Goal: Communication & Community: Answer question/provide support

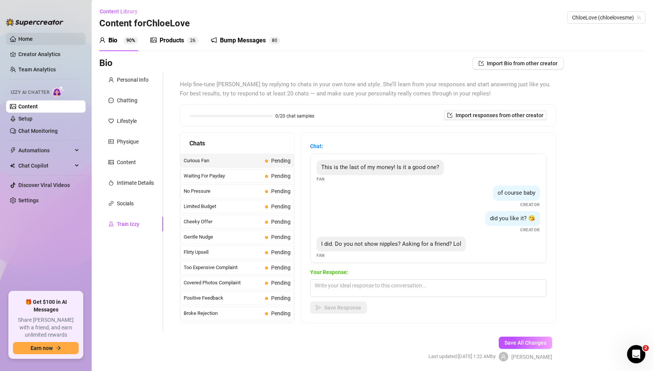
click at [27, 40] on link "Home" at bounding box center [25, 39] width 15 height 6
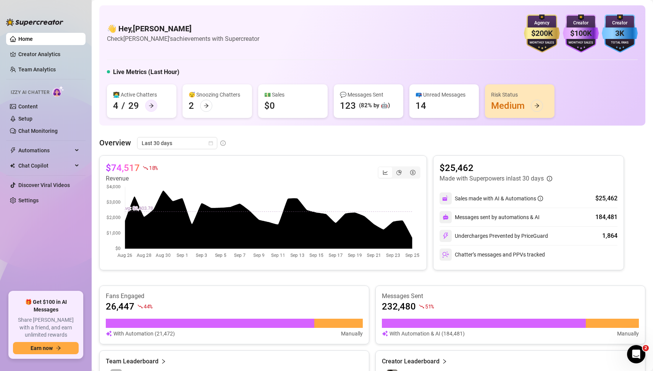
click at [153, 106] on icon "arrow-right" at bounding box center [150, 105] width 5 height 5
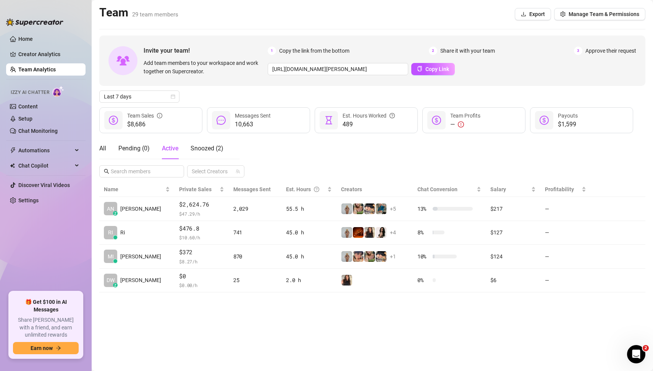
click at [39, 70] on link "Team Analytics" at bounding box center [36, 69] width 37 height 6
click at [25, 36] on link "Home" at bounding box center [25, 39] width 15 height 6
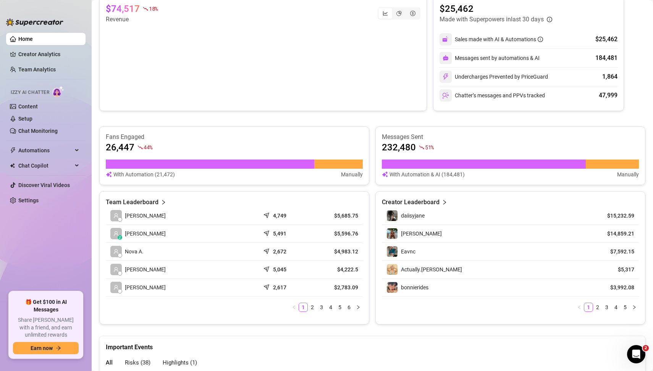
scroll to position [160, 0]
click at [114, 232] on icon "user" at bounding box center [115, 232] width 5 height 5
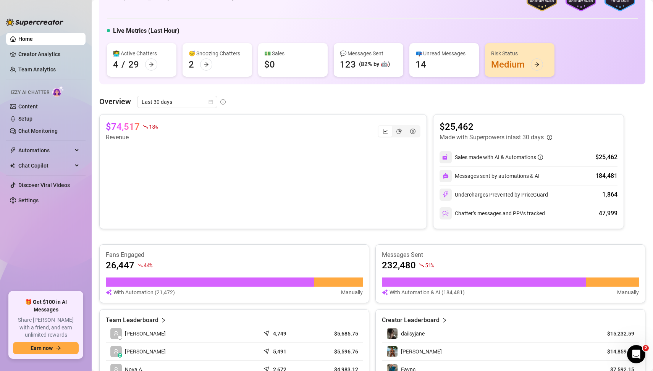
scroll to position [34, 0]
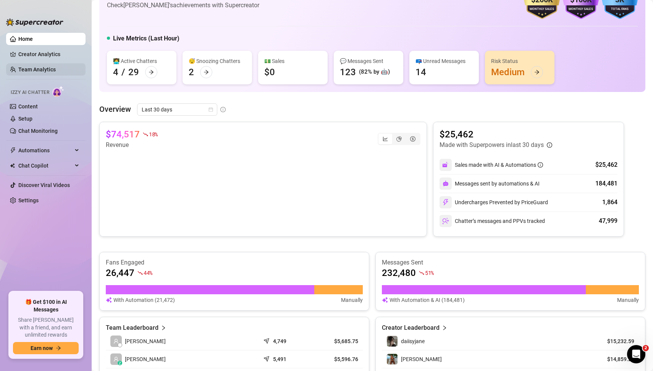
click at [33, 68] on link "Team Analytics" at bounding box center [36, 69] width 37 height 6
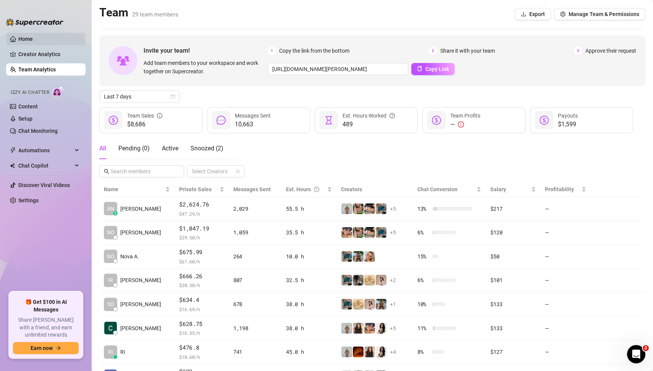
click at [32, 39] on link "Home" at bounding box center [25, 39] width 15 height 6
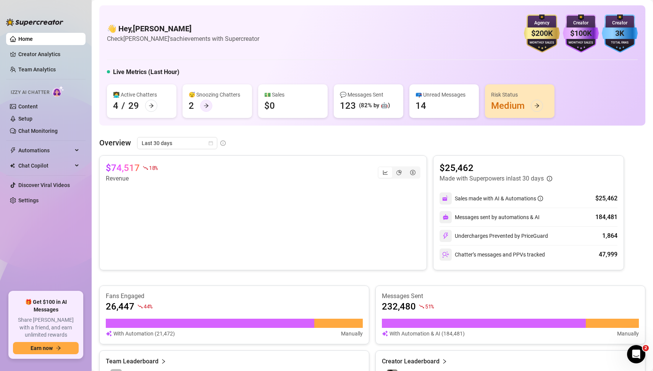
click at [206, 105] on icon "arrow-right" at bounding box center [206, 105] width 5 height 4
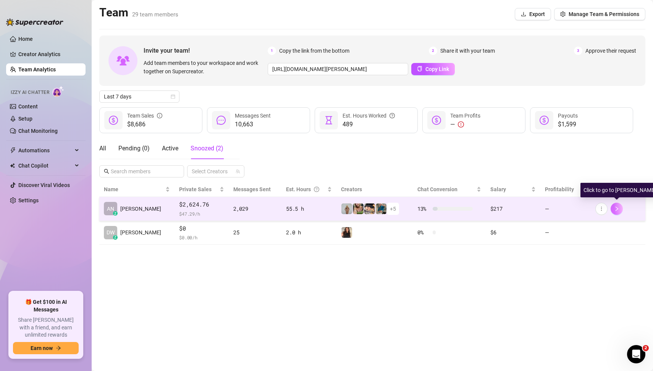
click at [620, 208] on button "button" at bounding box center [616, 209] width 12 height 12
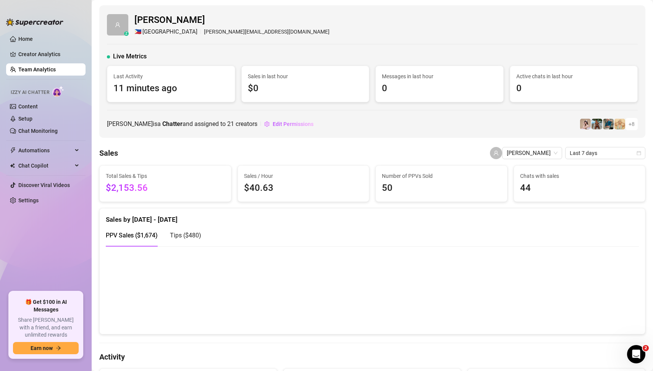
click at [400, 135] on div "z [PERSON_NAME] 🇵🇭 Manila [PERSON_NAME][EMAIL_ADDRESS][DOMAIN_NAME] Live Metric…" at bounding box center [372, 71] width 546 height 132
click at [358, 32] on div "[PERSON_NAME] 🇵🇭 Manila [PERSON_NAME][EMAIL_ADDRESS][DOMAIN_NAME]" at bounding box center [372, 24] width 530 height 23
click at [46, 241] on ul "Home Creator Analytics Team Analytics Izzy AI Chatter Content Setup Chat Monito…" at bounding box center [45, 159] width 79 height 259
click at [40, 235] on ul "Home Creator Analytics Team Analytics Izzy AI Chatter Content Setup Chat Monito…" at bounding box center [45, 159] width 79 height 259
click at [35, 106] on link "Content" at bounding box center [27, 106] width 19 height 6
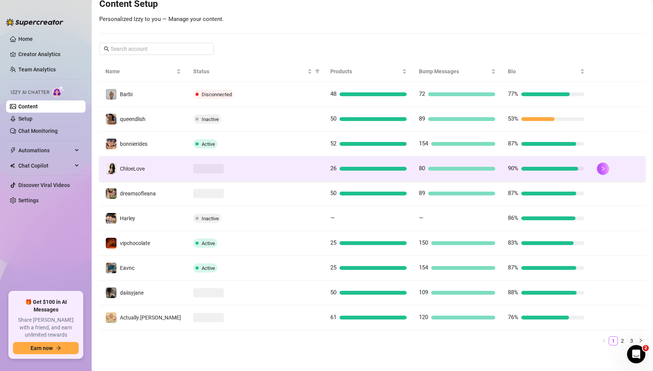
scroll to position [99, 0]
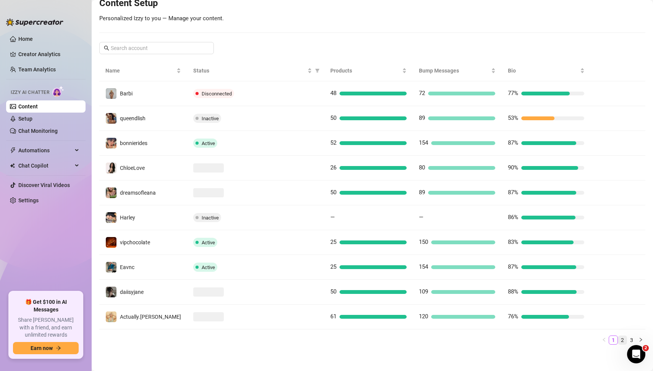
click at [623, 337] on link "2" at bounding box center [622, 340] width 8 height 8
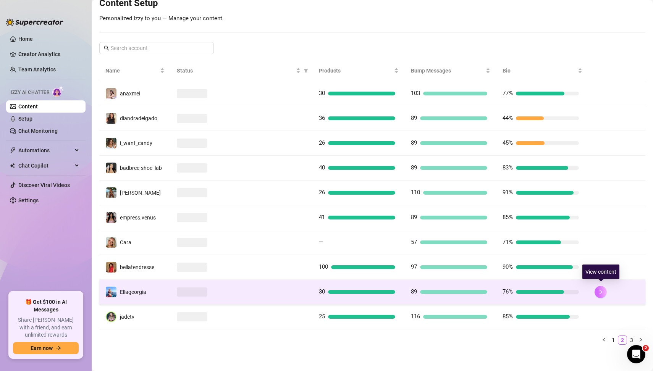
click at [602, 293] on button "button" at bounding box center [600, 292] width 12 height 12
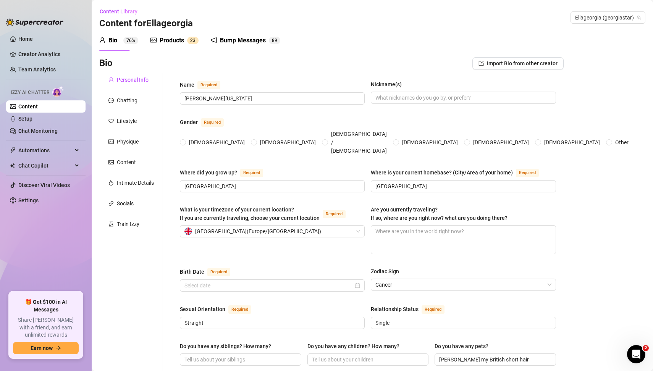
radio input "true"
type input "[DATE]"
click at [131, 227] on div "Train Izzy" at bounding box center [128, 224] width 23 height 8
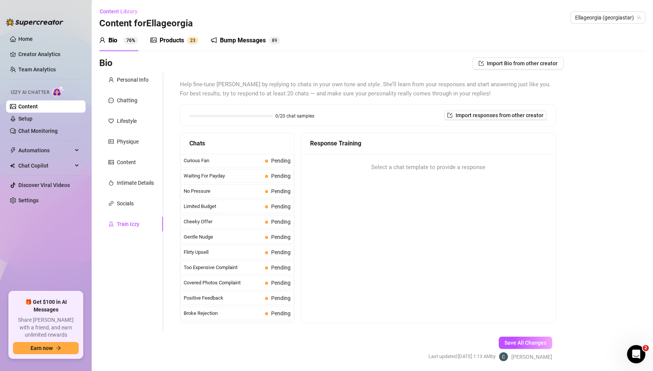
click at [613, 131] on div "Bio Import Bio from other creator Personal Info Chatting Lifestyle Physique Con…" at bounding box center [372, 215] width 546 height 317
click at [225, 158] on span "Curious Fan" at bounding box center [223, 161] width 78 height 8
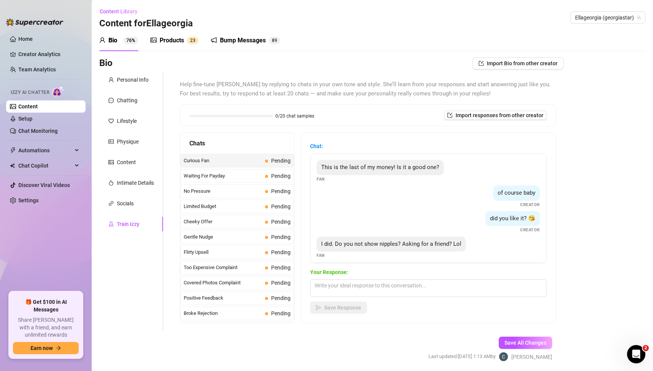
click at [601, 276] on div "Bio Import Bio from other creator Personal Info Chatting Lifestyle Physique Con…" at bounding box center [372, 215] width 546 height 317
click at [598, 232] on div "Bio Import Bio from other creator Personal Info Chatting Lifestyle Physique Con…" at bounding box center [372, 215] width 546 height 317
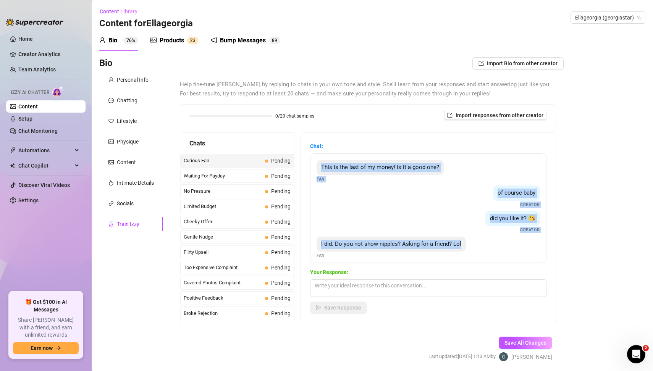
drag, startPoint x: 319, startPoint y: 165, endPoint x: 468, endPoint y: 251, distance: 172.0
click at [468, 251] on div "This is the last of my money! Is it a good one? Fan of course baby Creator did …" at bounding box center [428, 208] width 236 height 110
copy div "This is the last of my money! Is it a good one? Fan of course baby Creator did …"
click at [350, 287] on textarea at bounding box center [428, 288] width 236 height 18
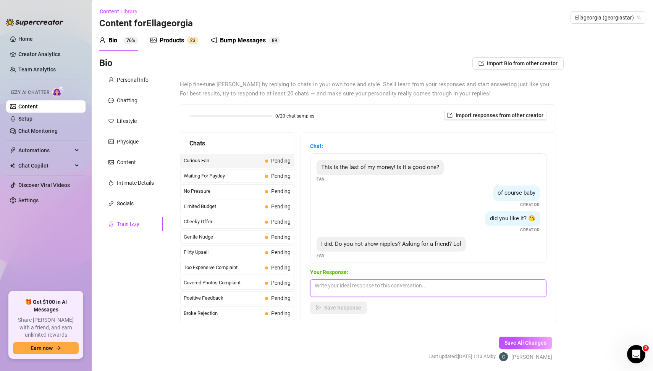
paste textarea "“Haha your ‘friend’ sounds curious 😏 I like keeping things a little teasing her…"
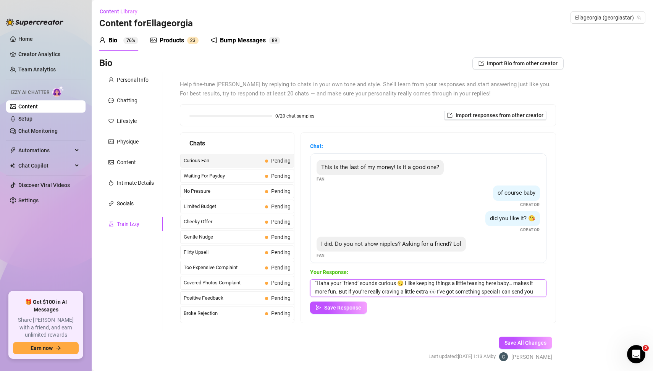
click at [322, 285] on textarea "“Haha your ‘friend’ sounds curious 😏 I like keeping things a little teasing her…" at bounding box center [428, 288] width 236 height 18
type textarea "Haha your ‘friend’ sounds curious 😏 I like keeping things a little teasing here…"
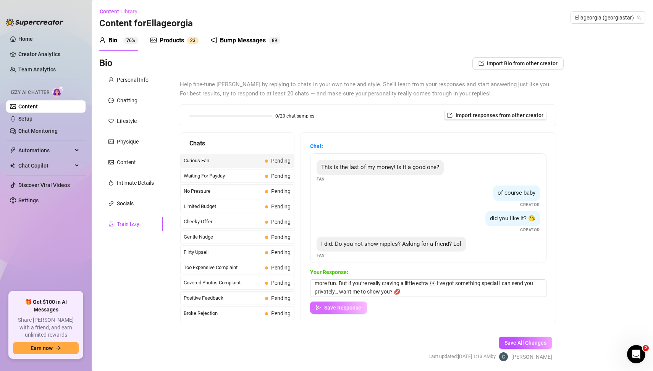
click at [360, 307] on span "Save Response" at bounding box center [342, 308] width 37 height 6
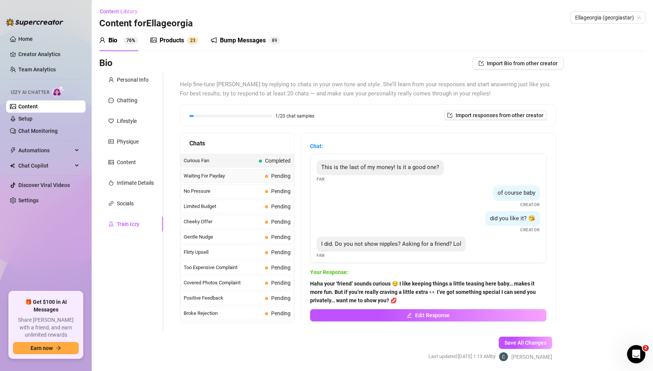
click at [227, 175] on span "Waiting For Payday" at bounding box center [223, 176] width 78 height 8
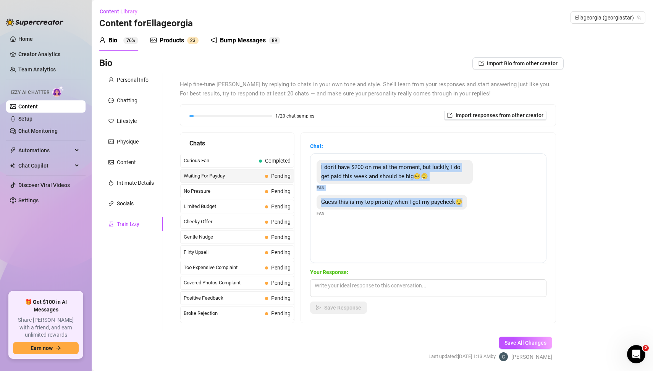
drag, startPoint x: 318, startPoint y: 167, endPoint x: 457, endPoint y: 207, distance: 144.2
click at [457, 207] on div "I don't have $200 on me at the moment, but luckily, I do get paid this week and…" at bounding box center [428, 208] width 236 height 110
copy div "I don't have $200 on me at the moment, but luckily, I do get paid this week and…"
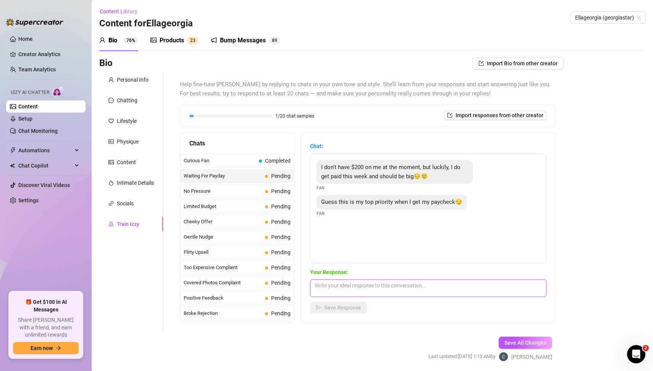
click at [340, 287] on textarea at bounding box center [428, 288] width 236 height 18
paste textarea "Aww I totally get it baby, don’t worry 💕 I never want you to stress yourself. B…"
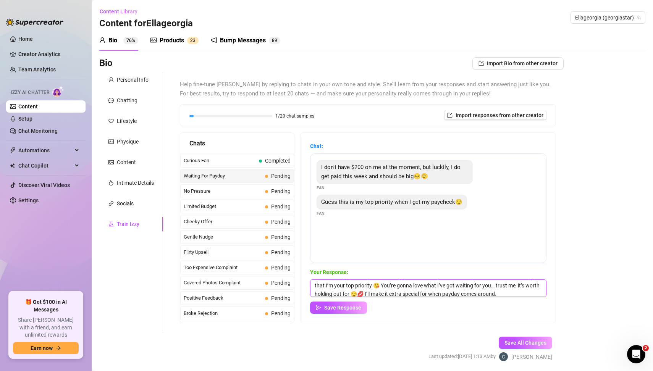
scroll to position [2, 0]
click at [326, 280] on textarea "Aww I totally get it baby, don’t worry 💕 I never want you to stress yourself. B…" at bounding box center [428, 288] width 236 height 18
type textarea "Aww I totally get it baby, don’t worry 💕 I never want you to stress yourself. B…"
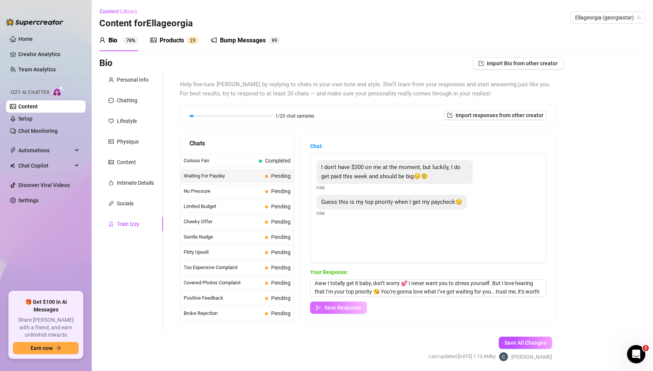
click at [348, 309] on span "Save Response" at bounding box center [342, 308] width 37 height 6
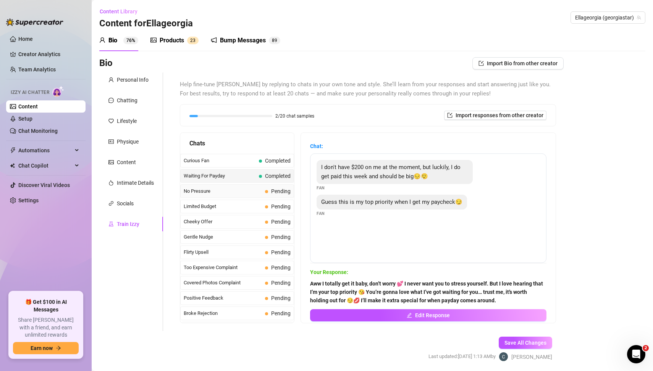
click at [237, 188] on span "No Pressure" at bounding box center [223, 191] width 78 height 8
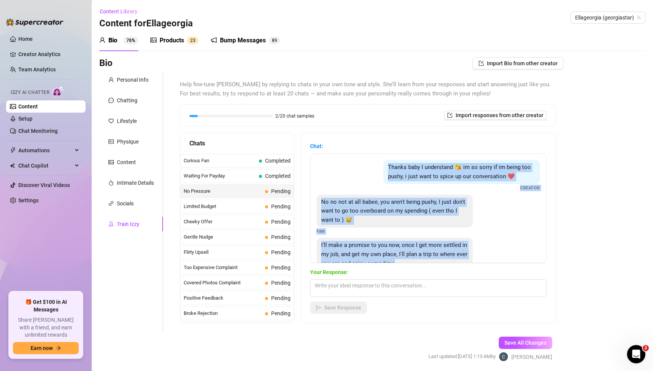
scroll to position [24, 0]
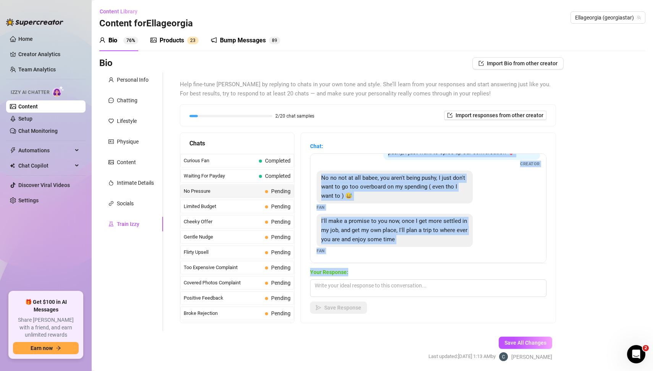
drag, startPoint x: 377, startPoint y: 161, endPoint x: 475, endPoint y: 268, distance: 145.8
click at [475, 268] on div "Chat: Thanks baby I understand 😘 im so sorry if im being too pushy, i just want…" at bounding box center [428, 228] width 236 height 172
click at [495, 222] on div "I'll make a promise to you now, once I get more settled in my job, and get my o…" at bounding box center [427, 234] width 223 height 40
drag, startPoint x: 386, startPoint y: 163, endPoint x: 442, endPoint y: 245, distance: 99.2
click at [442, 245] on div "Thanks baby I understand 😘 im so sorry if im being too pushy, i just want to sp…" at bounding box center [428, 208] width 236 height 110
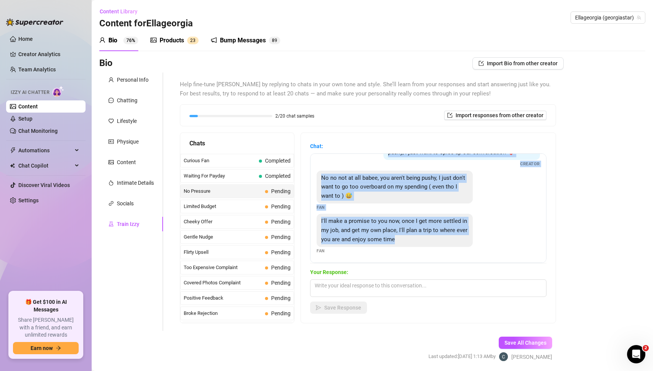
copy div "Thanks baby I understand 😘 im so sorry if im being too pushy, i just want to sp…"
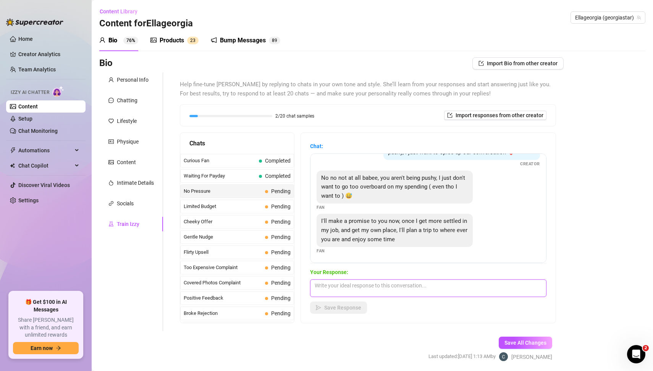
click at [340, 290] on textarea at bounding box center [428, 288] width 236 height 18
paste textarea "Mmm you’re making me blush over here 😍 I love that you’re thinking of me like t…"
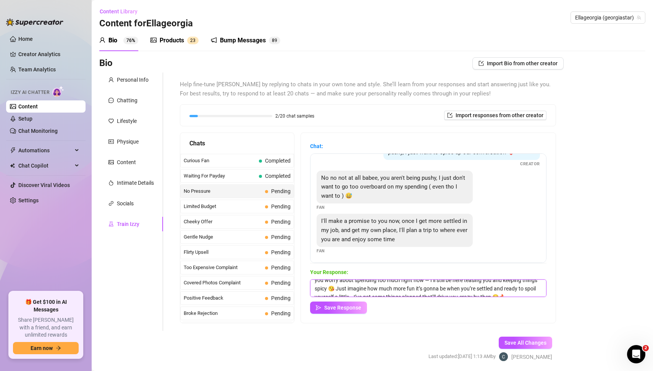
scroll to position [17, 0]
type textarea "Mmm you’re making me blush over here 😍 I love that you’re thinking of me like t…"
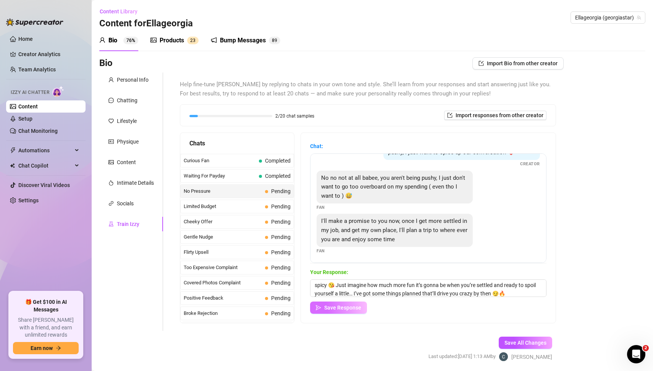
click at [352, 308] on span "Save Response" at bounding box center [342, 308] width 37 height 6
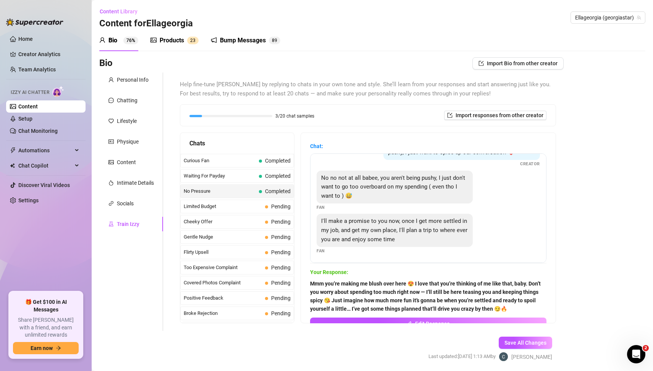
click at [593, 226] on div "Bio Import Bio from other creator Personal Info Chatting Lifestyle Physique Con…" at bounding box center [372, 215] width 546 height 317
click at [223, 208] on span "Limited Budget" at bounding box center [223, 207] width 78 height 8
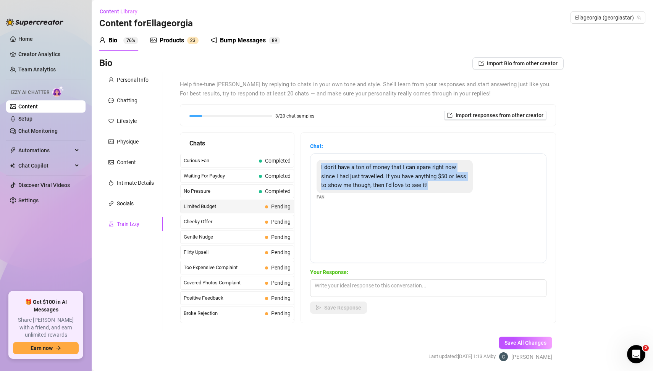
drag, startPoint x: 318, startPoint y: 165, endPoint x: 420, endPoint y: 198, distance: 107.4
click at [420, 198] on div "I don't have a ton of money that I can spare right now since I had just travell…" at bounding box center [427, 180] width 223 height 40
copy span "I don't have a ton of money that I can spare right now since I had just travell…"
click at [329, 285] on textarea at bounding box center [428, 288] width 236 height 18
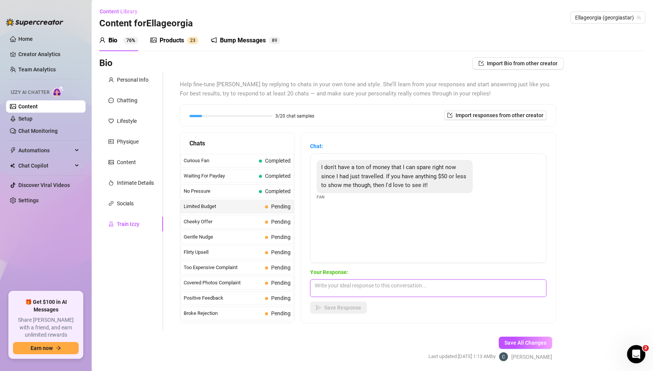
paste textarea "Aww baby, that means so much that you still want to treat yourself to me even a…"
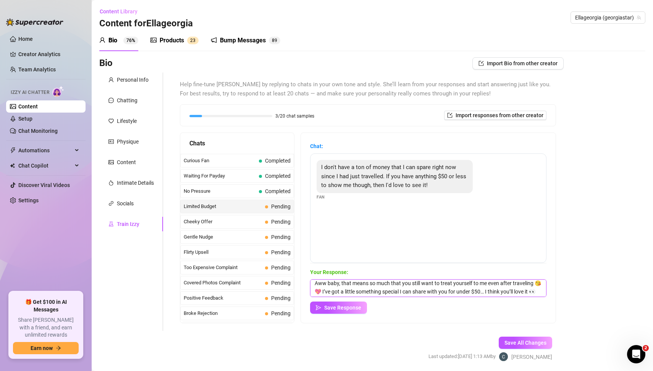
scroll to position [8, 0]
type textarea "Aww baby, that means so much that you still want to treat yourself to me even a…"
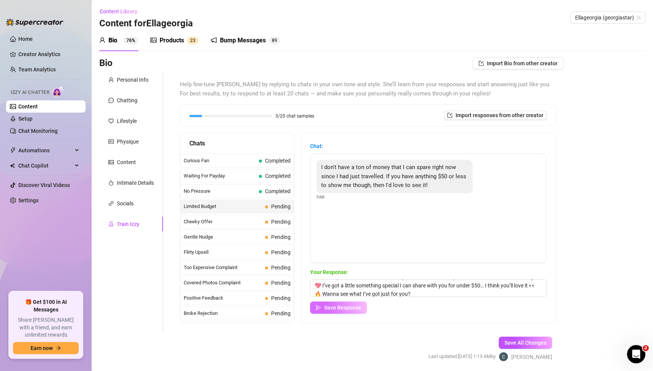
click at [362, 308] on button "Save Response" at bounding box center [338, 307] width 57 height 12
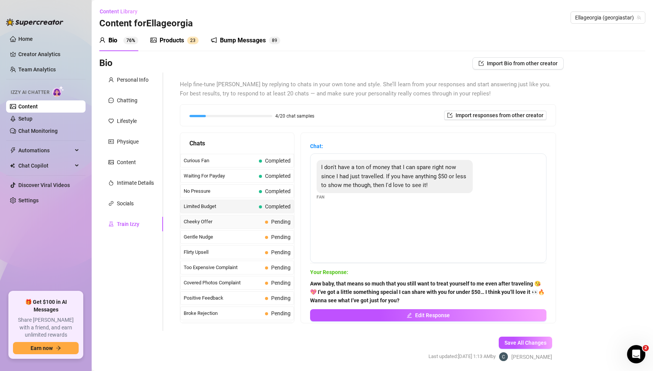
click at [266, 221] on span at bounding box center [266, 222] width 3 height 3
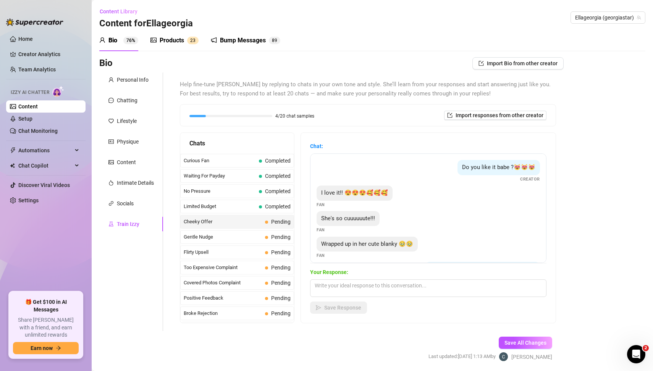
click at [461, 229] on div "She's so cuuuuuute!!! Fan" at bounding box center [427, 222] width 223 height 23
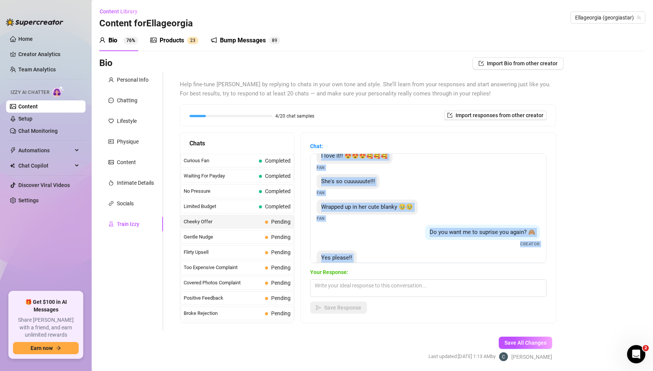
scroll to position [106, 0]
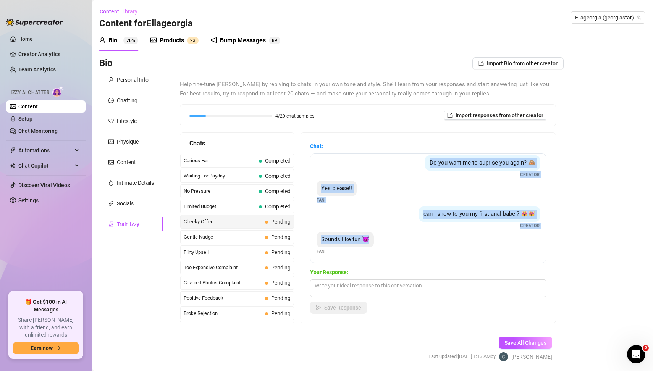
drag, startPoint x: 458, startPoint y: 166, endPoint x: 511, endPoint y: 265, distance: 112.3
click at [511, 265] on div "Chat: Do you like it babe ?😻😻😻 Creator I love it!! 😍😍😍🥰🥰🥰 Fan She's so cuuuuuut…" at bounding box center [428, 228] width 236 height 172
copy div "Do you like it babe ?😻😻😻 Creator I love it!! 😍😍😍🥰🥰🥰 Fan She's so cuuuuuute!!! F…"
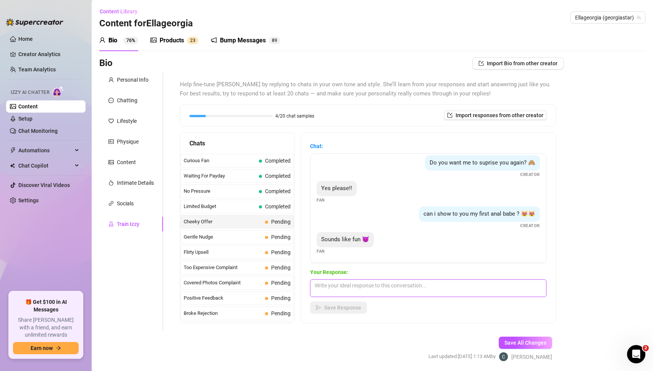
click at [335, 290] on textarea at bounding box center [428, 288] width 236 height 18
paste textarea "Mmm I love how excited you get for me, baby 😈🔥 This one’s super exclusive… I’ve…"
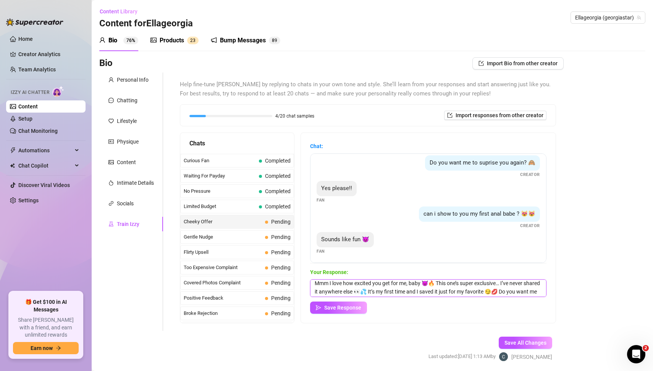
scroll to position [8, 0]
type textarea "Mmm I love how excited you get for me, baby 😈🔥 This one’s super exclusive… I’ve…"
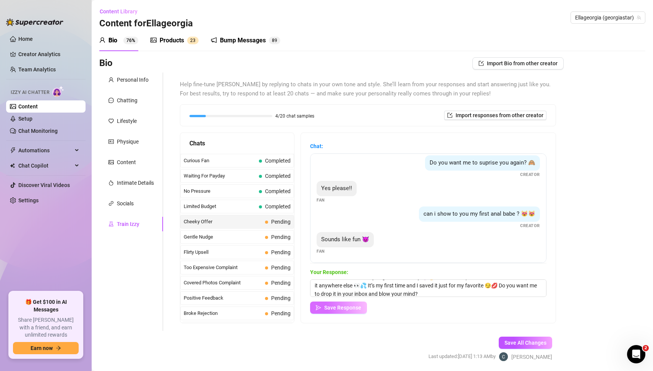
click at [343, 309] on span "Save Response" at bounding box center [342, 308] width 37 height 6
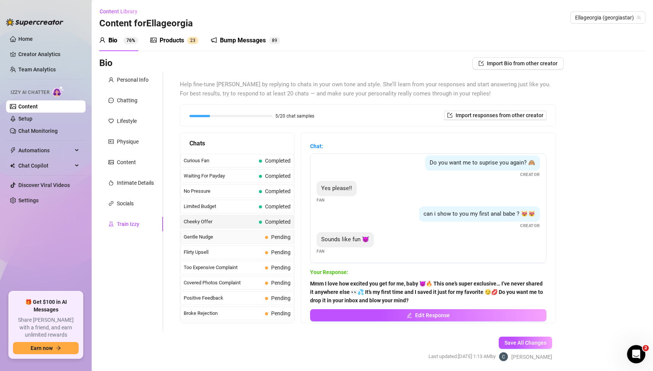
click at [230, 237] on span "Gentle Nudge" at bounding box center [223, 237] width 78 height 8
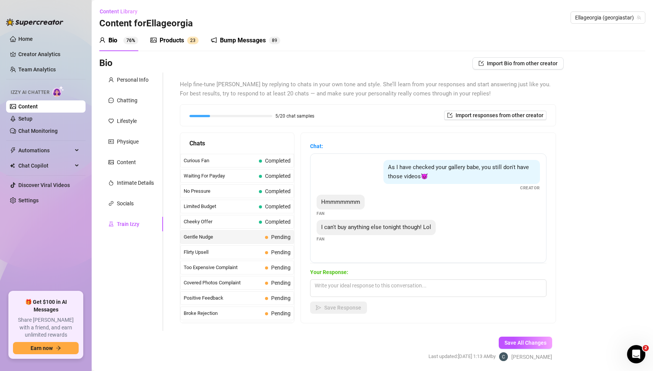
click at [494, 240] on div "I can't buy anything else tonight though! Lol Fan" at bounding box center [427, 231] width 223 height 23
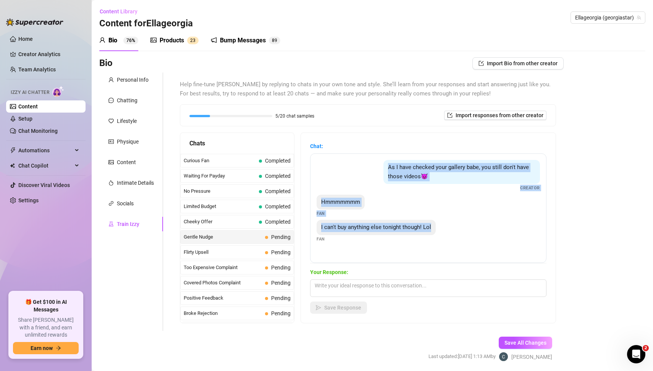
drag, startPoint x: 379, startPoint y: 164, endPoint x: 443, endPoint y: 227, distance: 89.6
click at [443, 227] on div "As I have checked your gallery babe, you still don't have those videos😈 Creator…" at bounding box center [428, 208] width 236 height 110
copy div "As I have checked your gallery babe, you still don't have those videos😈 Creator…"
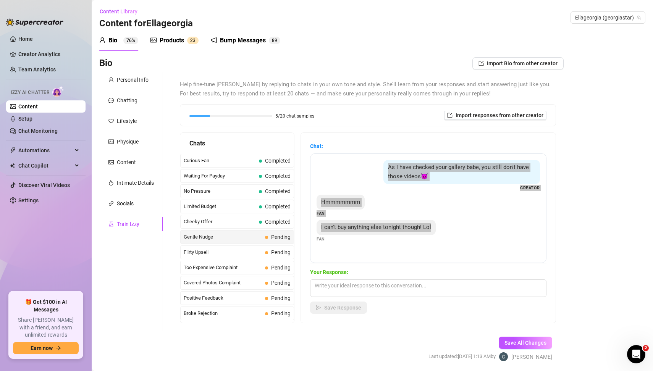
scroll to position [26, 0]
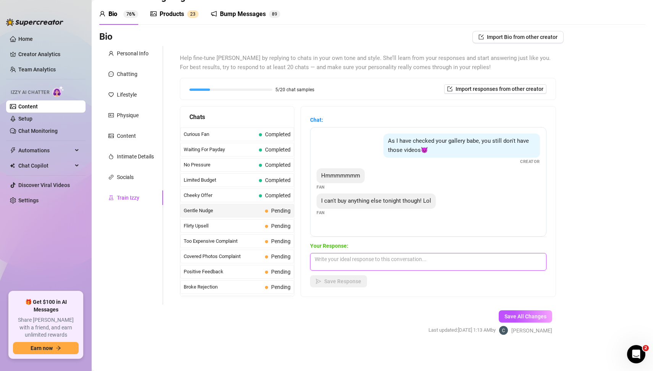
click at [330, 265] on textarea at bounding box center [428, 262] width 236 height 18
paste textarea "Haha you’re such a tease, baby 😏🔥 I can’t wait for you to see them… they’re som…"
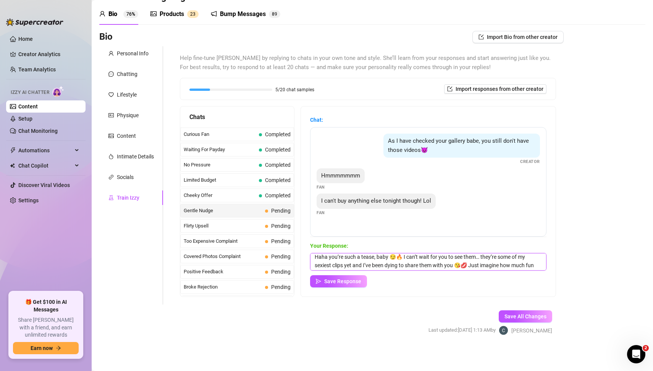
scroll to position [8, 0]
type textarea "Haha you’re such a tease, baby 😏🔥 I can’t wait for you to see them… they’re som…"
click at [354, 282] on span "Save Response" at bounding box center [342, 281] width 37 height 6
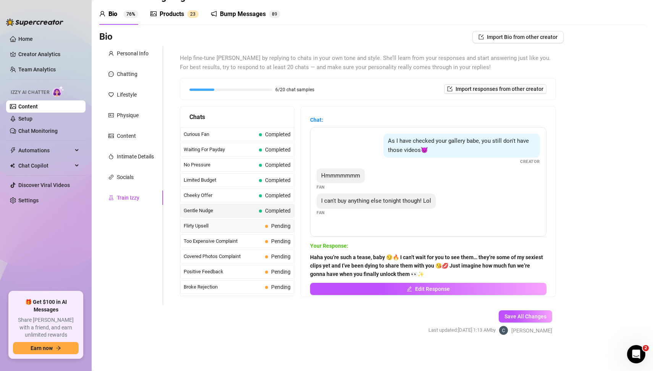
click at [221, 223] on span "Flirty Upsell" at bounding box center [223, 226] width 78 height 8
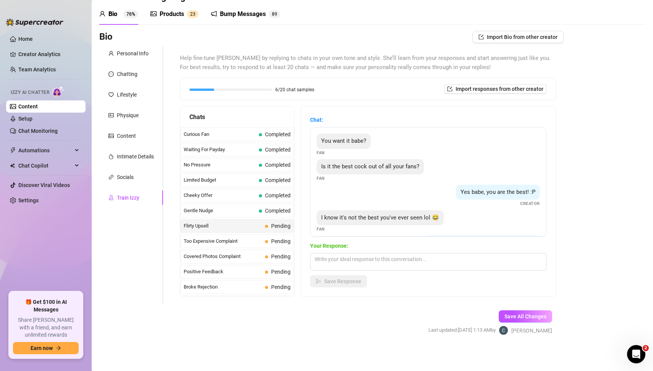
scroll to position [0, 0]
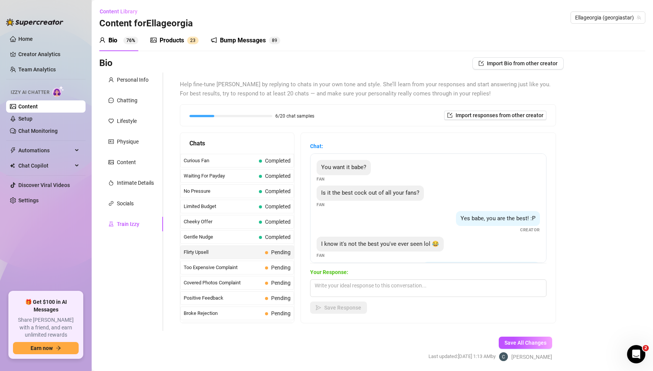
click at [579, 201] on div "Bio Import Bio from other creator Personal Info Chatting Lifestyle Physique Con…" at bounding box center [372, 215] width 546 height 317
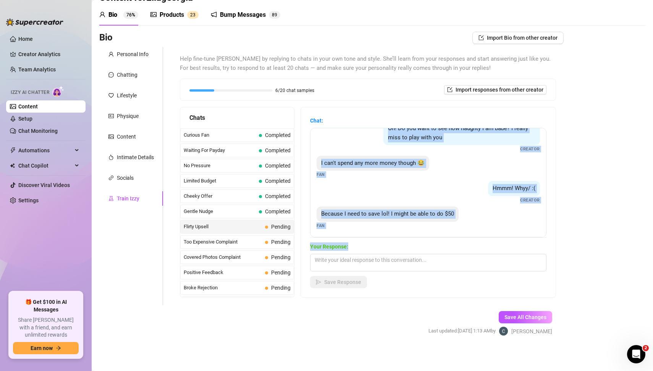
scroll to position [167, 0]
drag, startPoint x: 322, startPoint y: 140, endPoint x: 497, endPoint y: 226, distance: 194.9
click at [497, 226] on div "You want it babe? Fan Is it the best cock out of all your fans? Fan Yes babe, y…" at bounding box center [428, 183] width 236 height 110
copy div "You want it babe? Fan Is it the best cock out of all your fans? Fan Yes babe, y…"
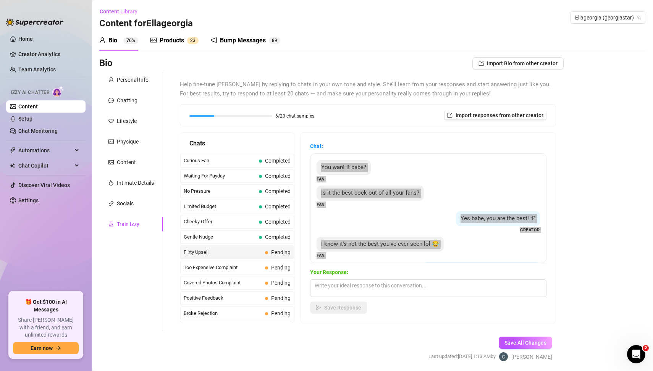
scroll to position [2, 0]
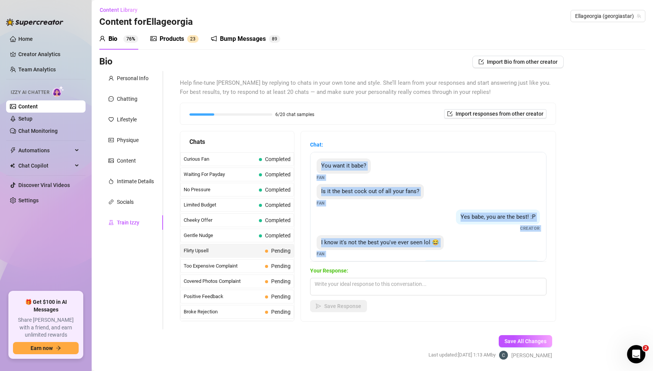
click at [384, 213] on div "Yes babe, you are the best! :P Creator" at bounding box center [427, 221] width 223 height 23
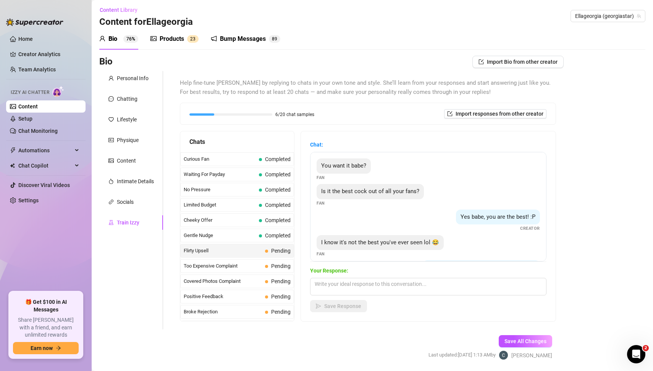
scroll to position [0, 0]
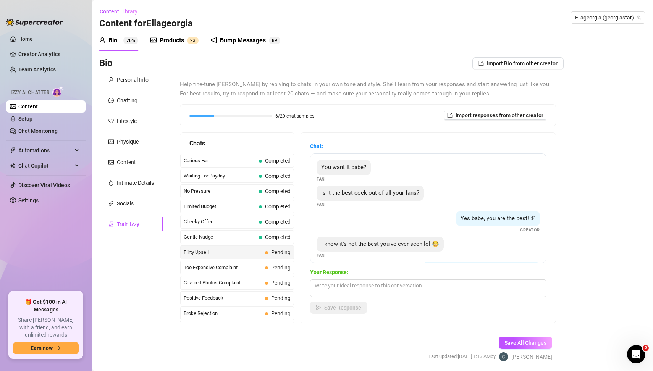
click at [439, 182] on div "You want it babe? Fan Is it the best cock out of all your fans? Fan Yes babe, y…" at bounding box center [428, 208] width 236 height 110
click at [450, 181] on div "You want it babe? Fan" at bounding box center [427, 171] width 223 height 23
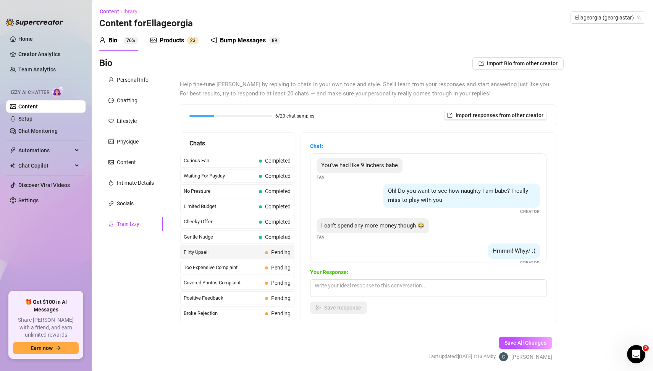
scroll to position [131, 0]
click at [350, 288] on textarea at bounding box center [428, 288] width 236 height 18
paste textarea "Aww you make me feel like you don’t want me sometimes 😔💔 but then you say you’d…"
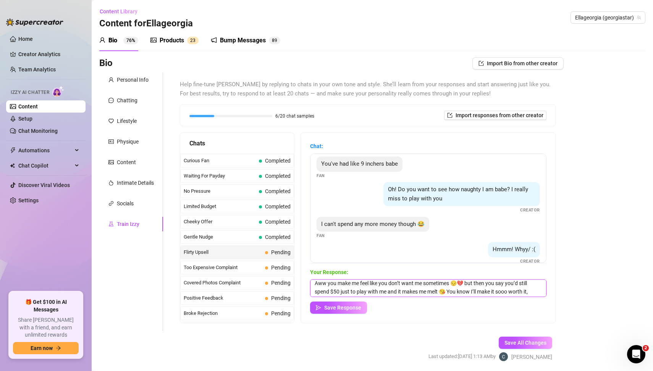
scroll to position [8, 0]
type textarea "Aww you make me feel like you don’t want me sometimes 😔💔 but then you say you’d…"
click at [348, 309] on span "Save Response" at bounding box center [342, 308] width 37 height 6
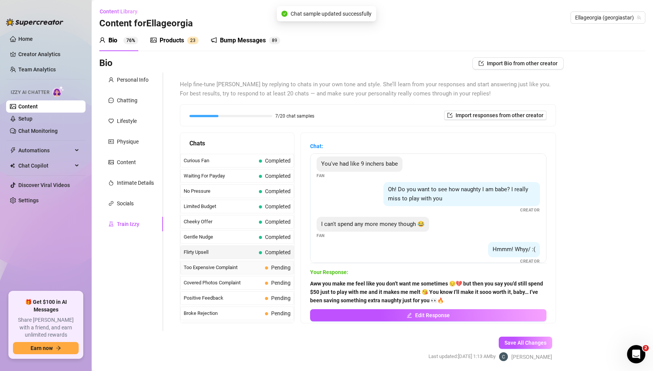
click at [272, 268] on span "Pending" at bounding box center [280, 267] width 19 height 6
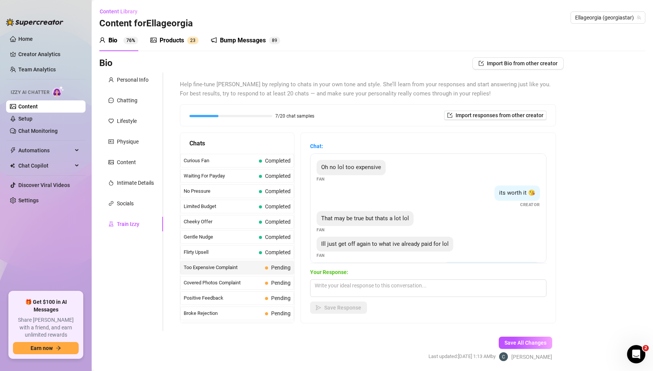
click at [589, 276] on div "Bio Import Bio from other creator Personal Info Chatting Lifestyle Physique Con…" at bounding box center [372, 215] width 546 height 317
click at [608, 259] on div "Bio Import Bio from other creator Personal Info Chatting Lifestyle Physique Con…" at bounding box center [372, 215] width 546 height 317
click at [599, 232] on div "Bio Import Bio from other creator Personal Info Chatting Lifestyle Physique Con…" at bounding box center [372, 215] width 546 height 317
click at [467, 207] on div "Oh no lol too expensive Fan its worth it 😘 Creator That may be true but thats a…" at bounding box center [428, 208] width 236 height 110
click at [616, 245] on div "Bio Import Bio from other creator Personal Info Chatting Lifestyle Physique Con…" at bounding box center [372, 215] width 546 height 317
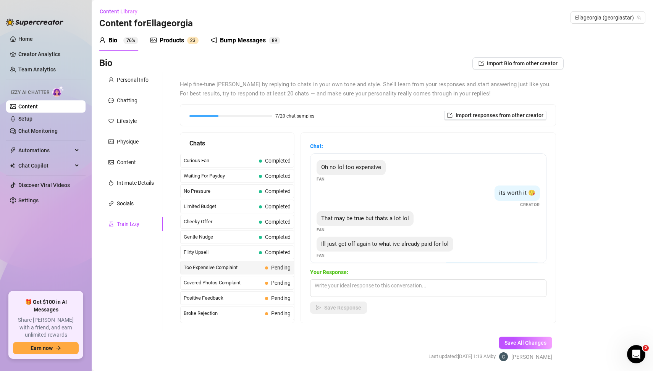
click at [477, 212] on div "That may be true but thats a lot lol Fan" at bounding box center [427, 222] width 223 height 23
click at [315, 165] on div "Oh no lol too expensive Fan its worth it 😘 Creator That may be true but thats a…" at bounding box center [428, 208] width 236 height 110
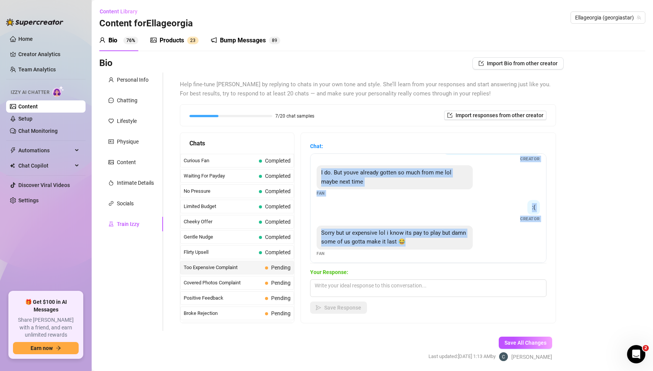
scroll to position [125, 0]
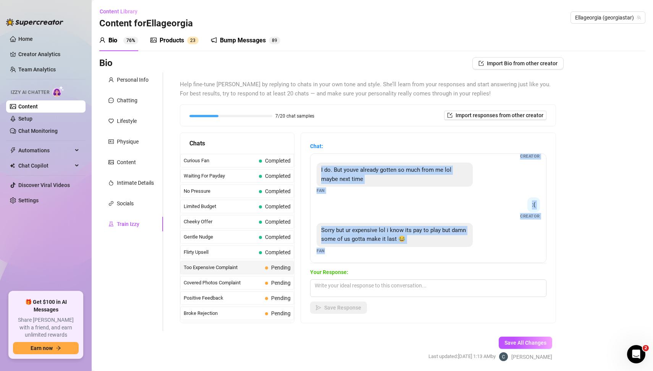
drag, startPoint x: 316, startPoint y: 164, endPoint x: 516, endPoint y: 266, distance: 224.8
click at [516, 266] on div "Chat: Oh no lol too expensive Fan its worth it 😘 Creator That may be true but t…" at bounding box center [428, 228] width 236 height 172
copy div "Oh no lol too expensive Fan its worth it 😘 Creator That may be true but thats a…"
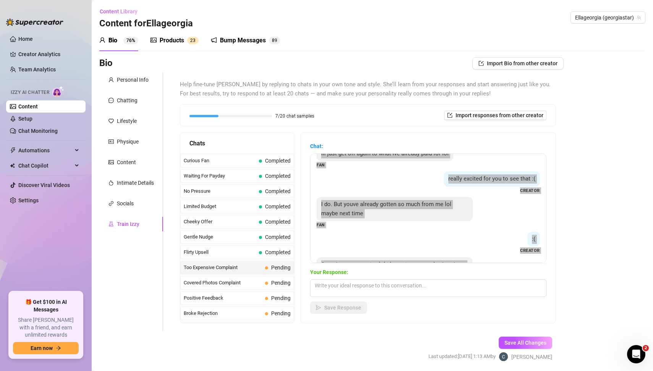
scroll to position [91, 0]
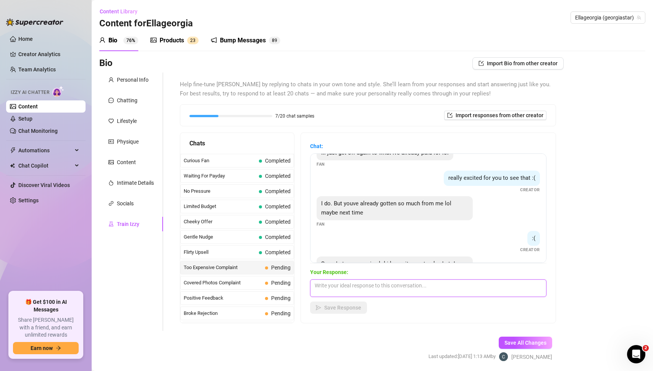
click at [343, 291] on textarea at bounding box center [428, 288] width 236 height 18
paste textarea "Aww babe, I really appreciate everything you’ve already spoiled me with 😘💖 You’…"
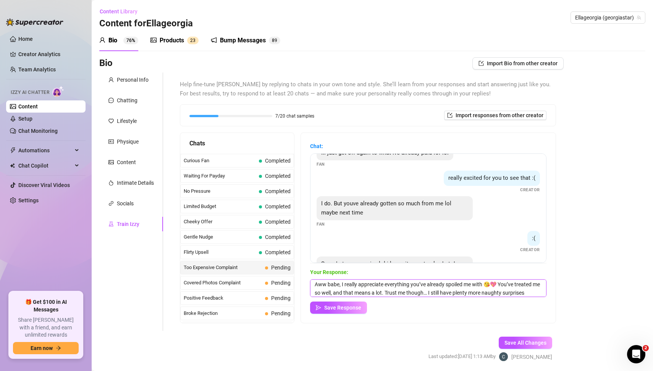
scroll to position [0, 0]
type textarea "Aww babe, I really appreciate everything you’ve already spoiled me with 😘💖 You’…"
click at [346, 310] on span "Save Response" at bounding box center [342, 308] width 37 height 6
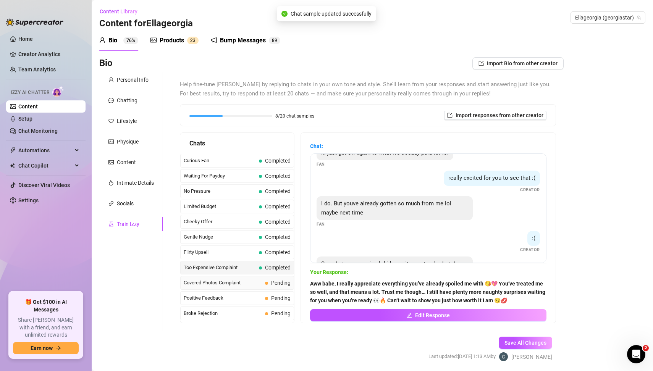
click at [274, 280] on span "Pending" at bounding box center [280, 283] width 19 height 6
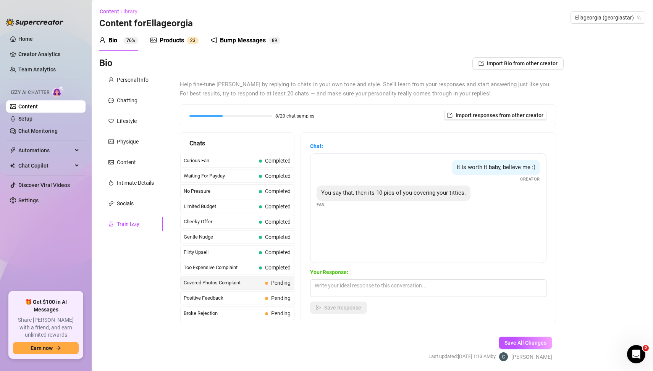
click at [614, 243] on div "Bio Import Bio from other creator Personal Info Chatting Lifestyle Physique Con…" at bounding box center [372, 215] width 546 height 317
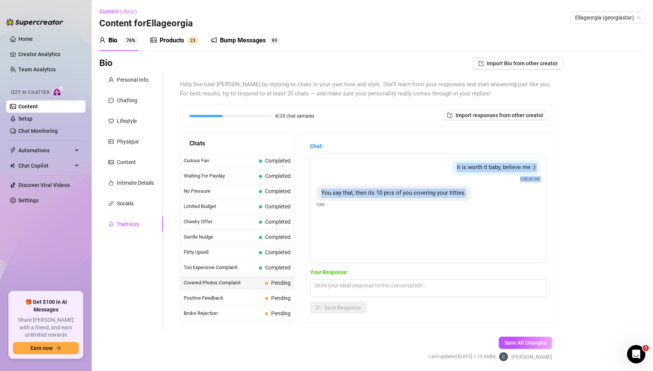
drag, startPoint x: 446, startPoint y: 168, endPoint x: 475, endPoint y: 202, distance: 45.0
click at [475, 202] on div "it is worth it baby, believe me :) Creator You say that, then its 10 pics of yo…" at bounding box center [428, 208] width 236 height 110
copy div "it is worth it baby, believe me :) Creator You say that, then its 10 pics of yo…"
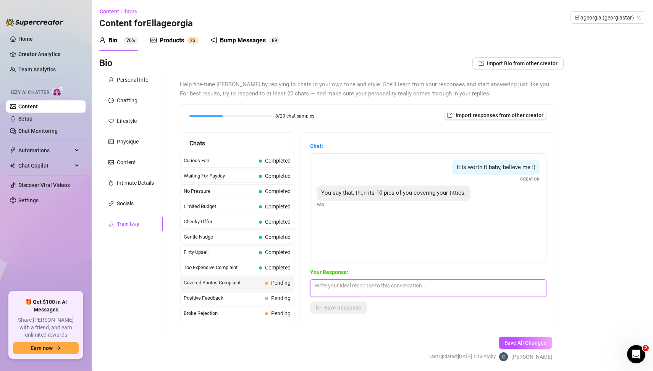
click at [367, 284] on textarea at bounding box center [428, 288] width 236 height 18
paste textarea "Haha you caught me being a little tease 😏💋 but you know I love driving you craz…"
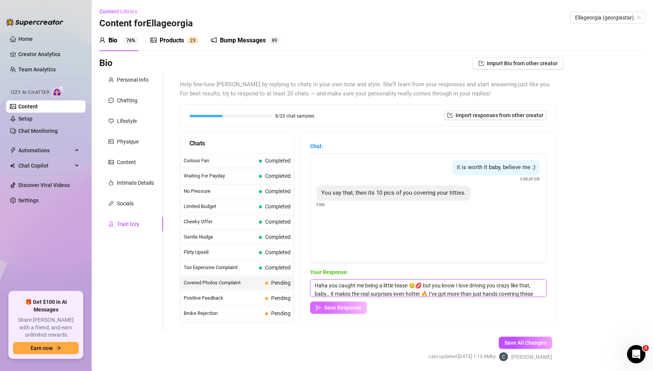
type textarea "Haha you caught me being a little tease 😏💋 but you know I love driving you craz…"
click at [346, 307] on span "Save Response" at bounding box center [342, 308] width 37 height 6
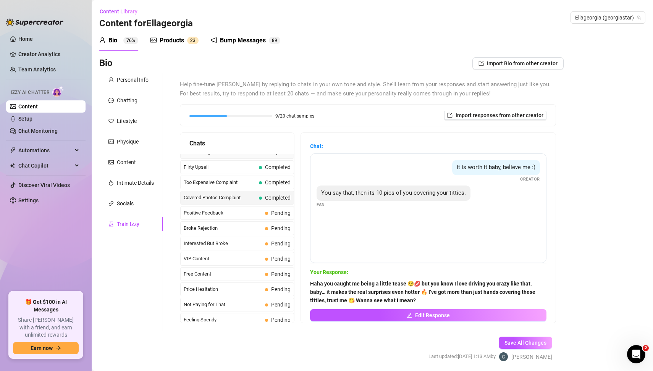
scroll to position [86, 0]
click at [232, 210] on span "Positive Feedback" at bounding box center [223, 212] width 78 height 8
